Goal: Transaction & Acquisition: Purchase product/service

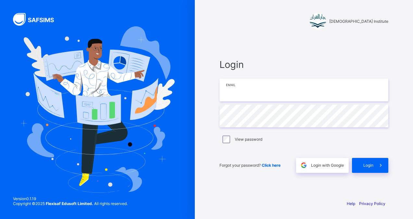
type input "**********"
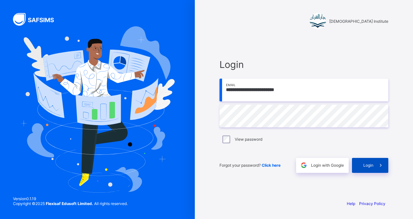
click at [368, 162] on div "Login" at bounding box center [370, 165] width 36 height 15
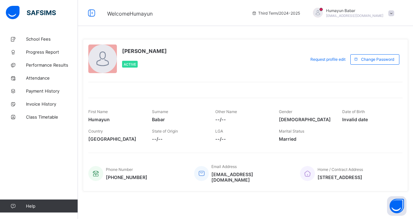
click at [157, 117] on span "Babar" at bounding box center [179, 120] width 54 height 6
click at [28, 35] on link "School Fees" at bounding box center [39, 38] width 78 height 13
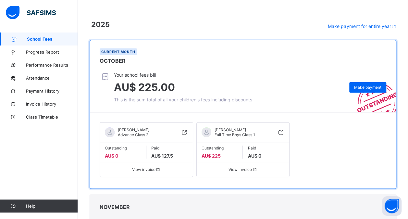
scroll to position [32, 0]
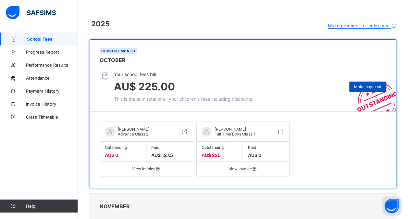
click at [372, 89] on div "Make payment" at bounding box center [367, 87] width 37 height 10
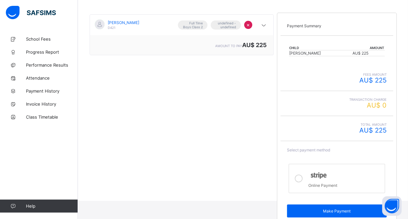
scroll to position [77, 0]
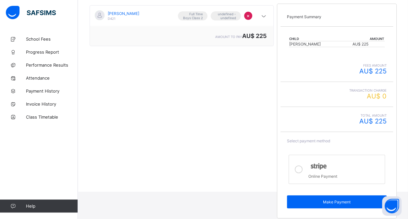
click at [298, 167] on icon at bounding box center [299, 169] width 8 height 8
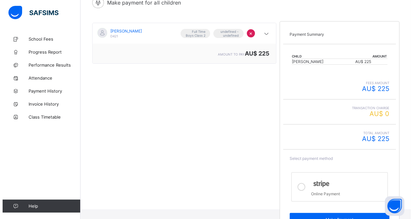
scroll to position [65, 0]
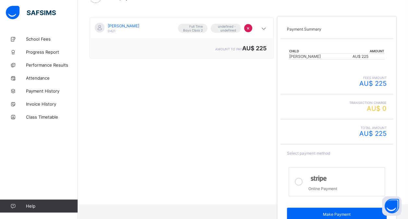
drag, startPoint x: 331, startPoint y: 209, endPoint x: 331, endPoint y: 205, distance: 4.5
click at [331, 209] on div "Make Payment" at bounding box center [337, 214] width 100 height 13
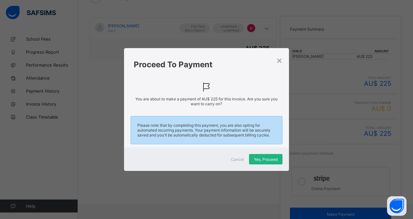
click at [260, 159] on span "Yes, Proceed" at bounding box center [266, 159] width 24 height 5
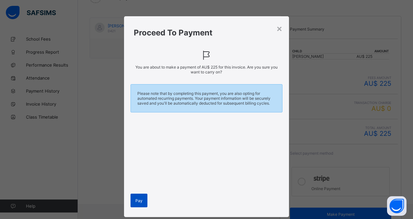
click at [140, 194] on div "Pay" at bounding box center [139, 201] width 17 height 14
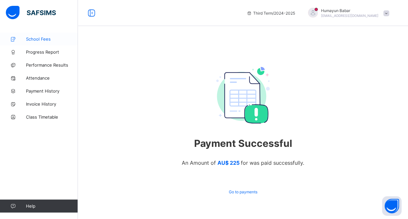
drag, startPoint x: 0, startPoint y: 0, endPoint x: 43, endPoint y: 39, distance: 58.2
click at [43, 39] on span "School Fees" at bounding box center [52, 38] width 52 height 5
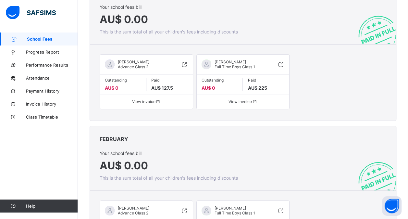
scroll to position [1429, 0]
